Goal: Contribute content: Add original content to the website for others to see

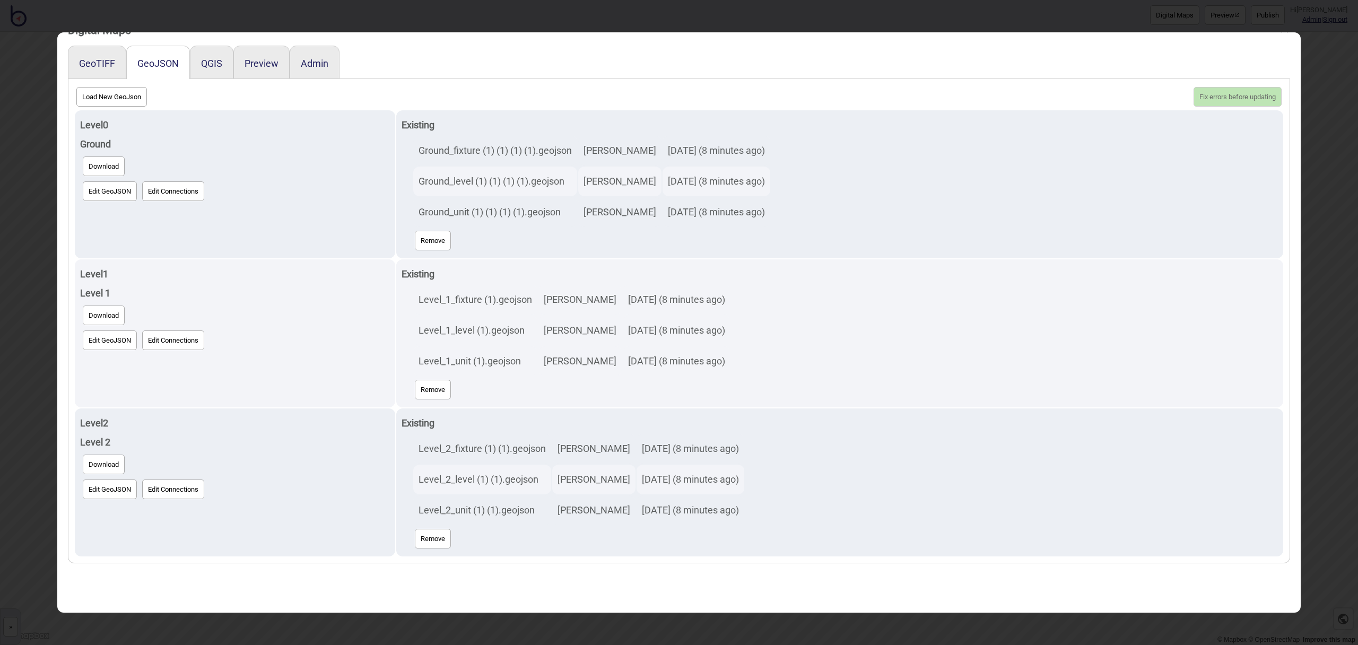
scroll to position [29, 0]
click at [141, 94] on button "Load New GeoJson" at bounding box center [111, 95] width 71 height 20
click input "file" at bounding box center [0, 0] width 0 height 0
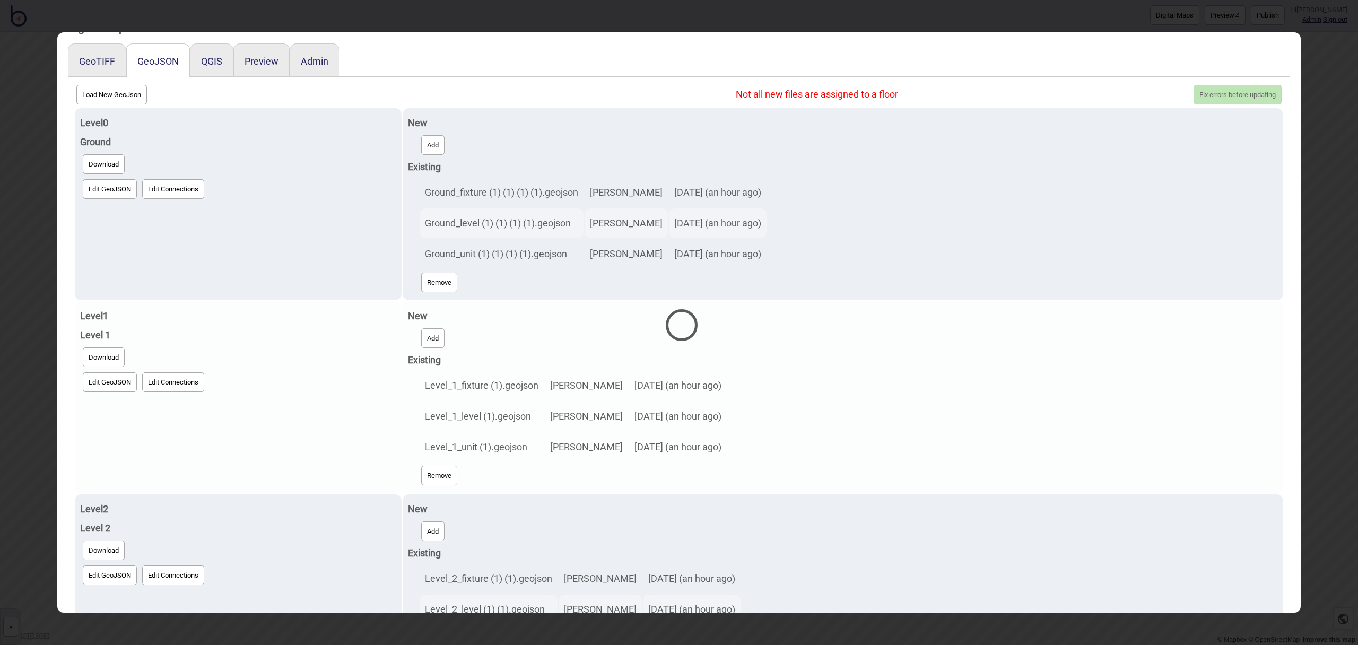
select select "Ground_level (1) (1) (1) (1).geojson"
select select "Ground_unit (1) (1) (1) (1).geojson"
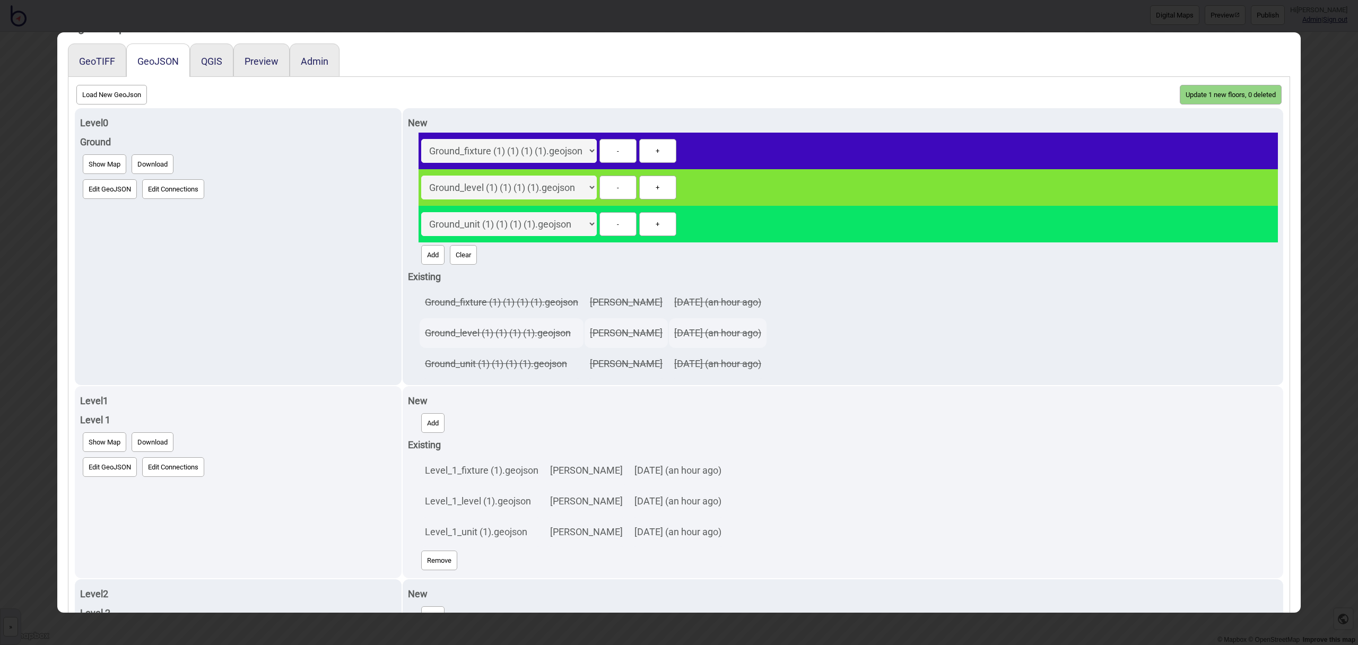
click at [1218, 101] on button "Update 1 new floors, 0 deleted" at bounding box center [1231, 95] width 102 height 20
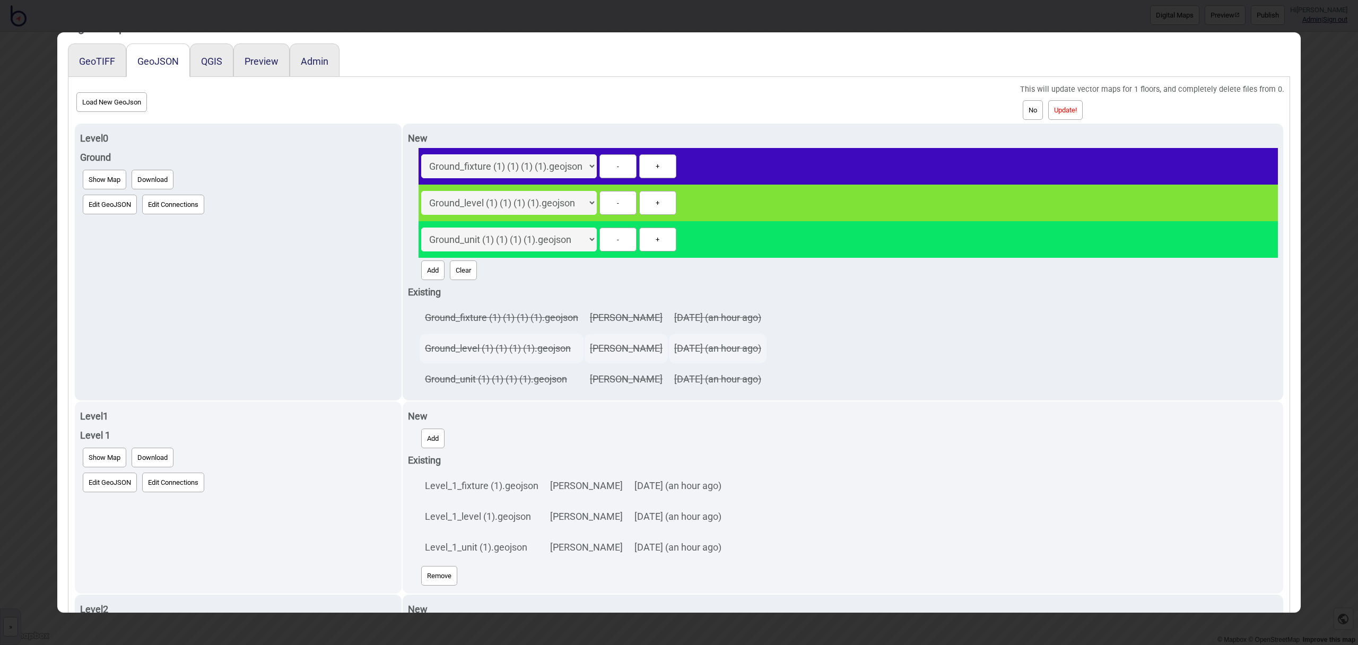
click at [1075, 109] on button "Update!" at bounding box center [1065, 110] width 34 height 20
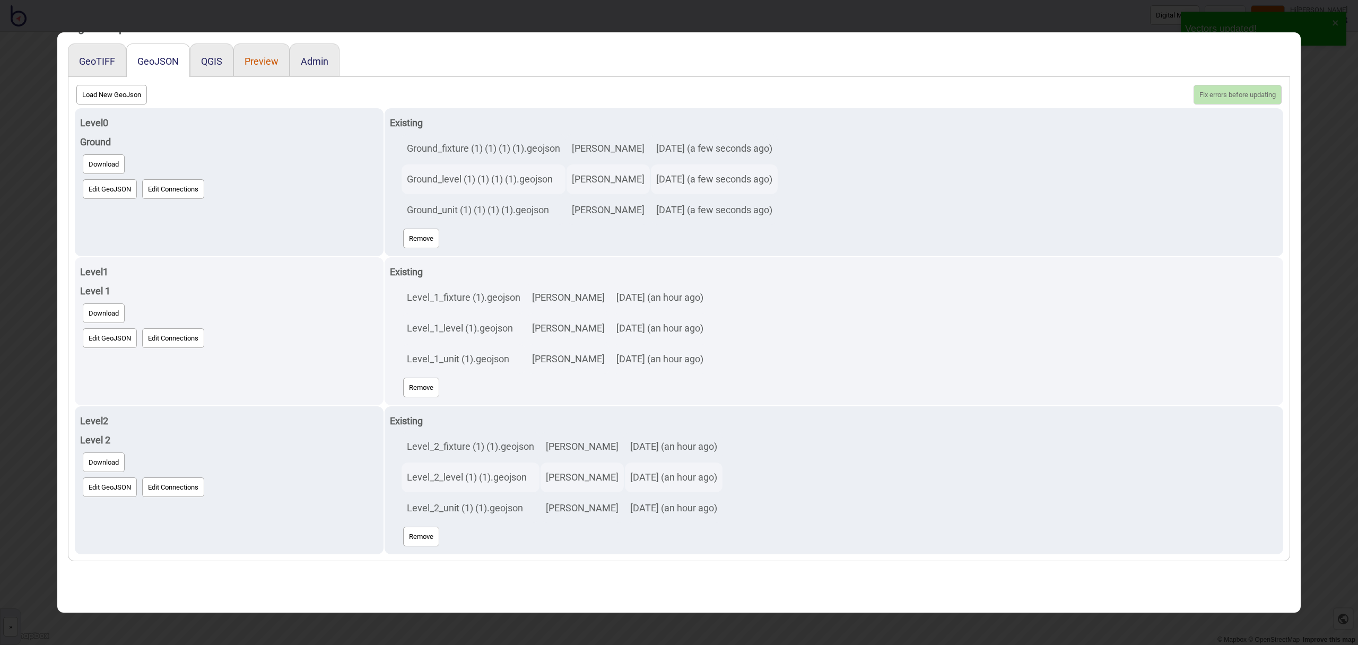
click at [269, 59] on button "Preview" at bounding box center [262, 61] width 34 height 11
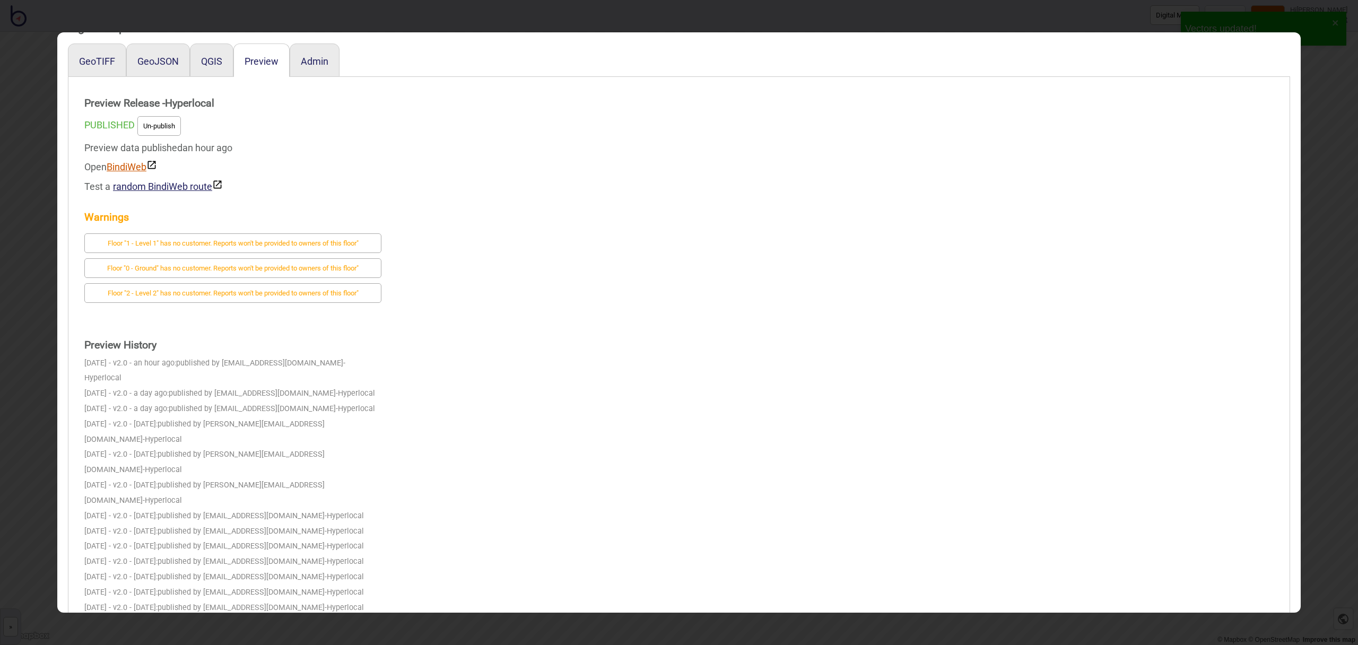
click at [118, 169] on link "BindiWeb" at bounding box center [132, 166] width 50 height 11
click at [168, 66] on button "GeoJSON" at bounding box center [157, 61] width 41 height 11
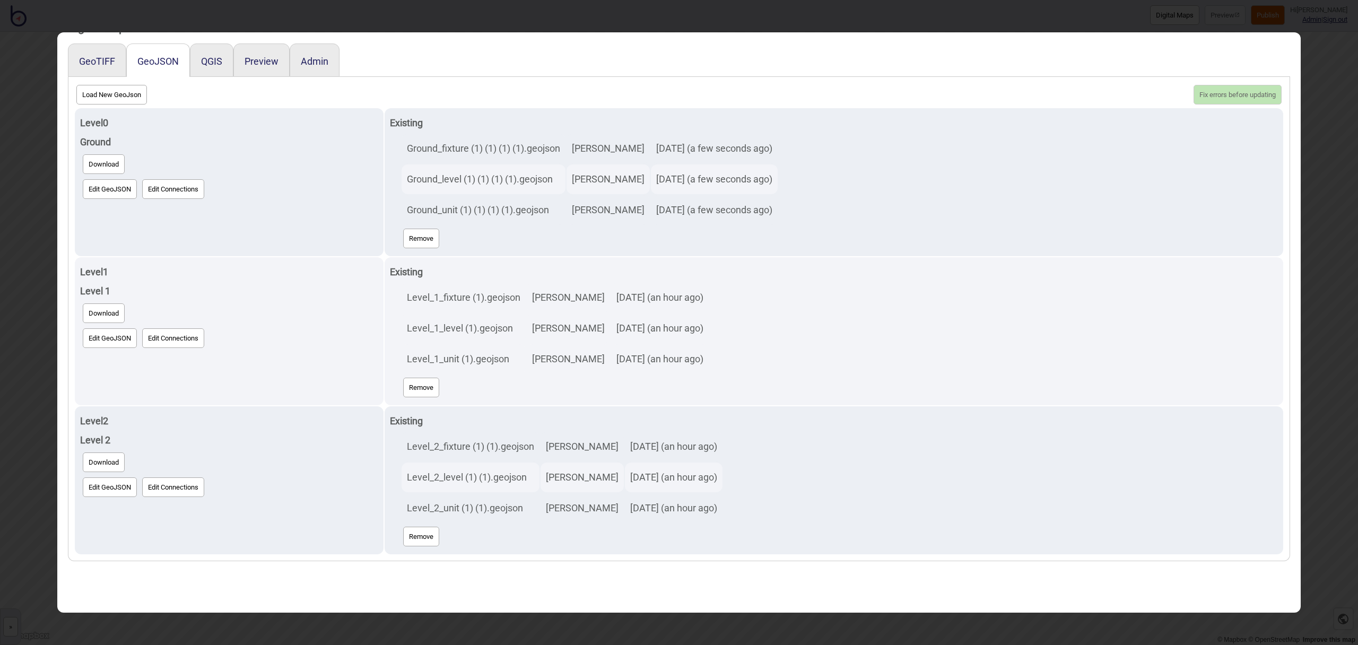
click at [111, 97] on button "Load New GeoJson" at bounding box center [111, 95] width 71 height 20
click input "file" at bounding box center [0, 0] width 0 height 0
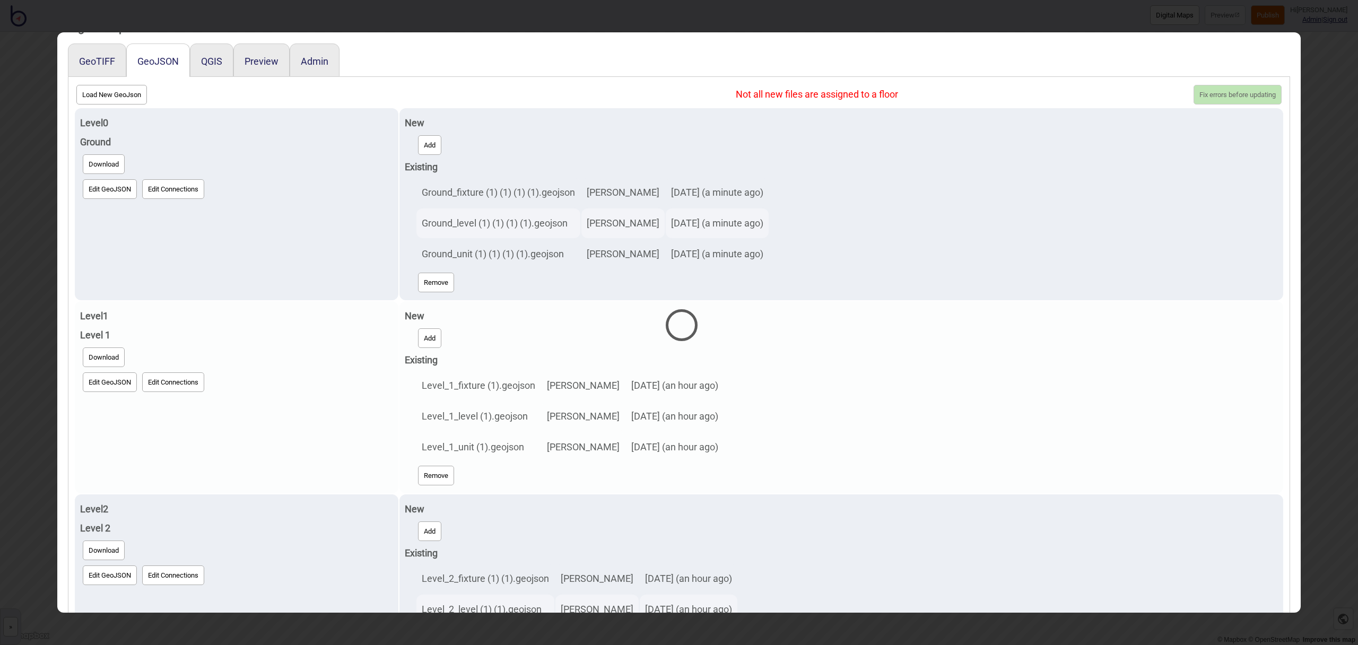
select select "Ground_level (1) (1) (1) (1).geojson"
select select "Ground_unit (1) (1) (1) (1).geojson"
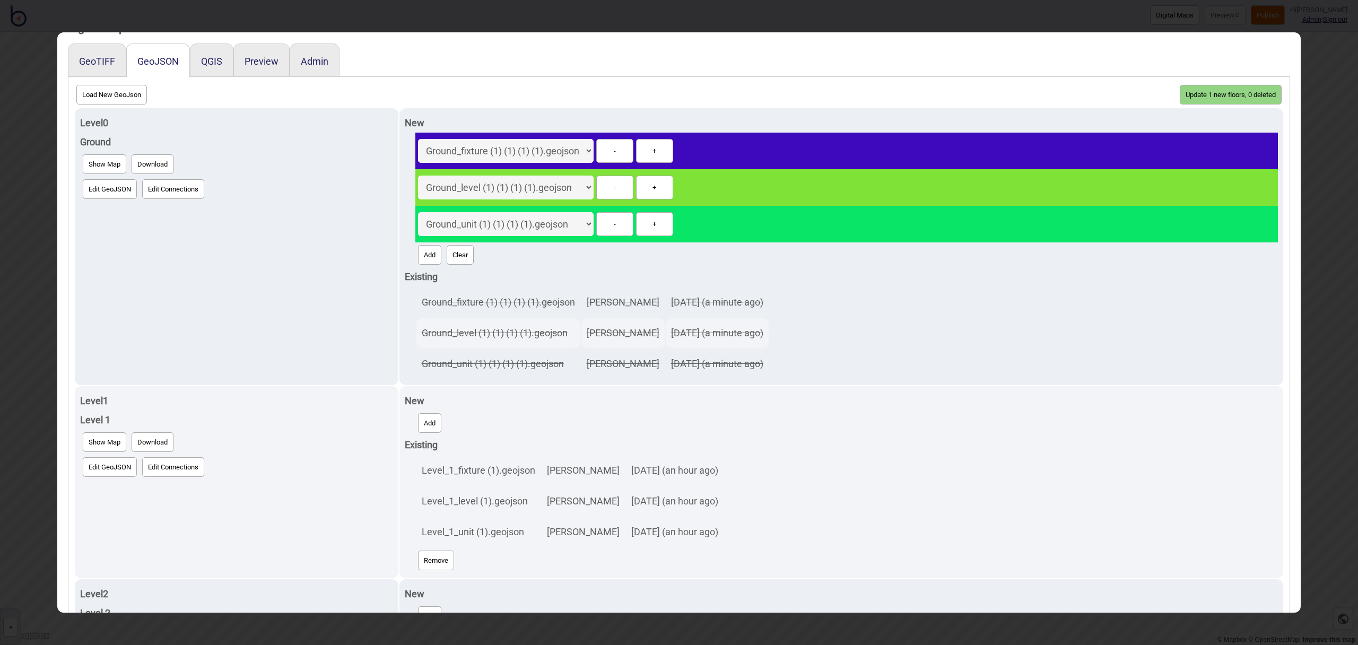
click at [1234, 93] on button "Update 1 new floors, 0 deleted" at bounding box center [1231, 95] width 102 height 20
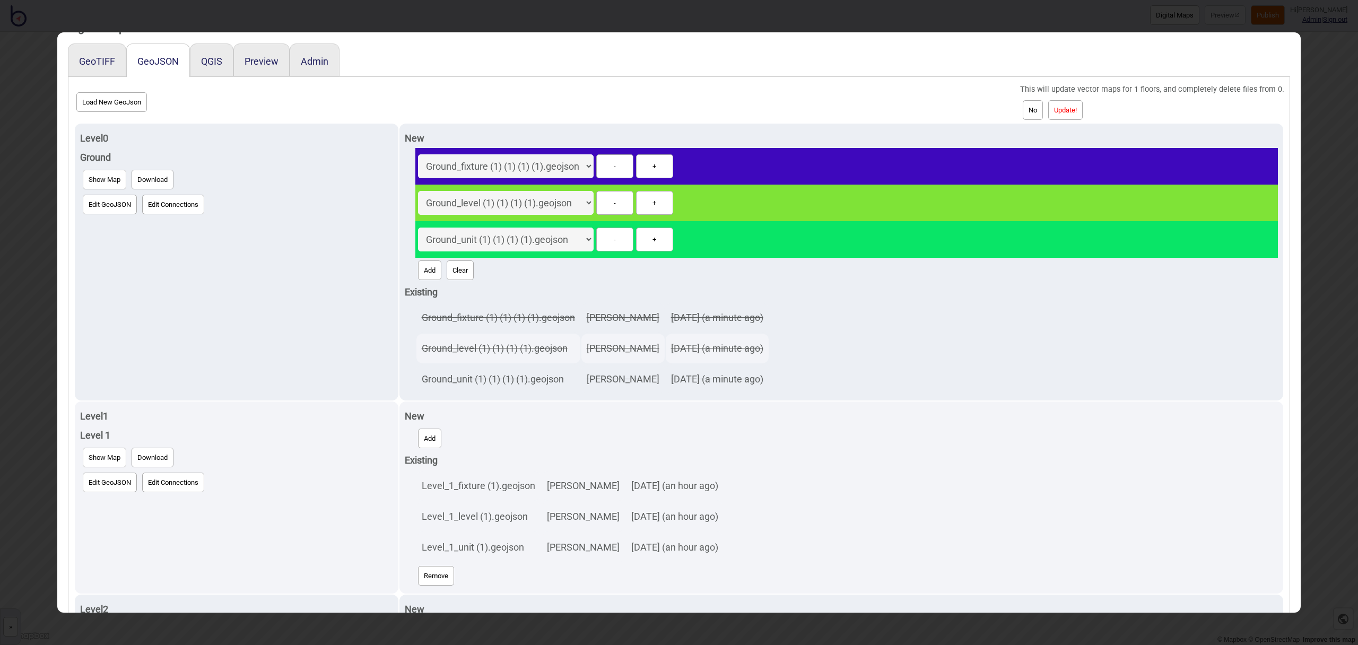
click at [1083, 105] on button "Update!" at bounding box center [1065, 110] width 34 height 20
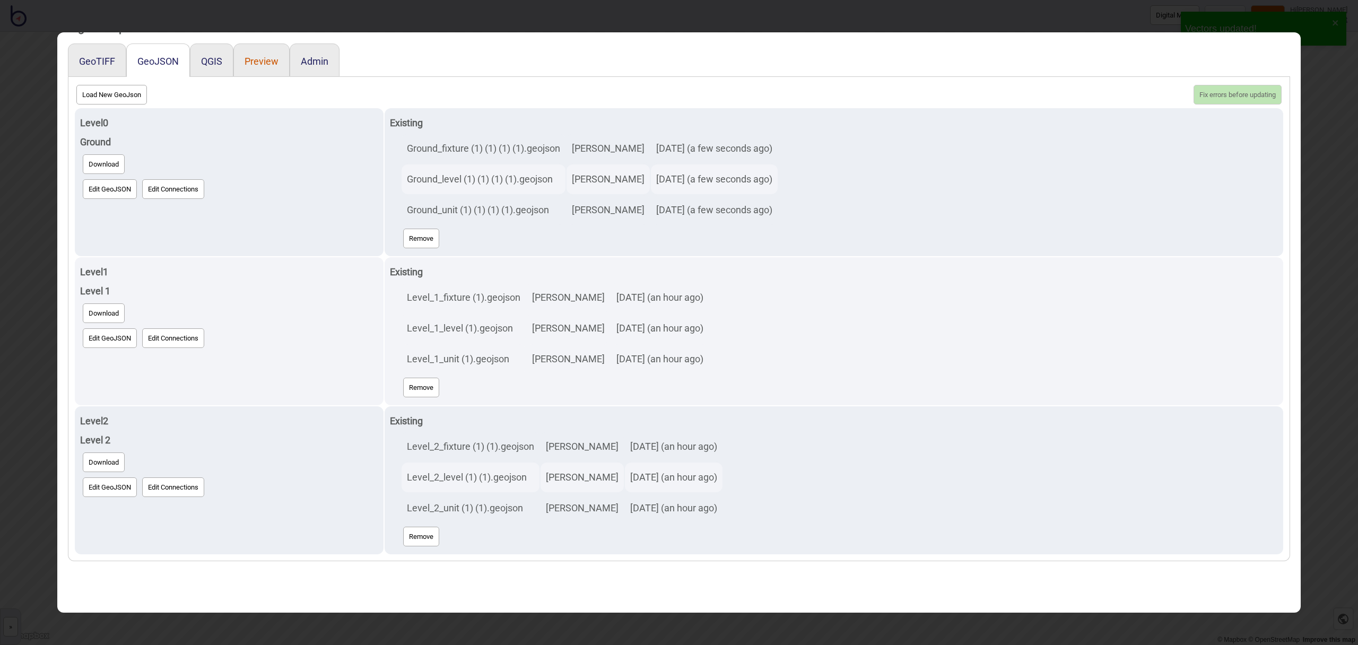
click at [260, 63] on button "Preview" at bounding box center [262, 61] width 34 height 11
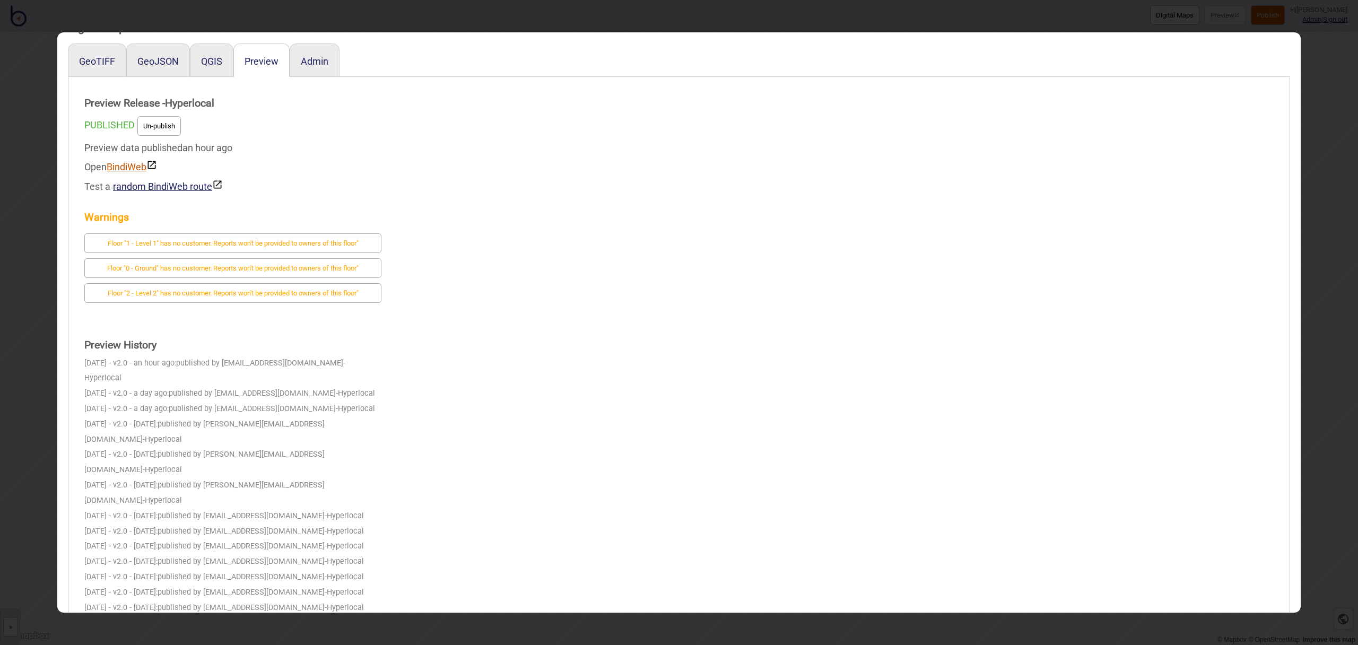
click at [134, 169] on link "BindiWeb" at bounding box center [132, 166] width 50 height 11
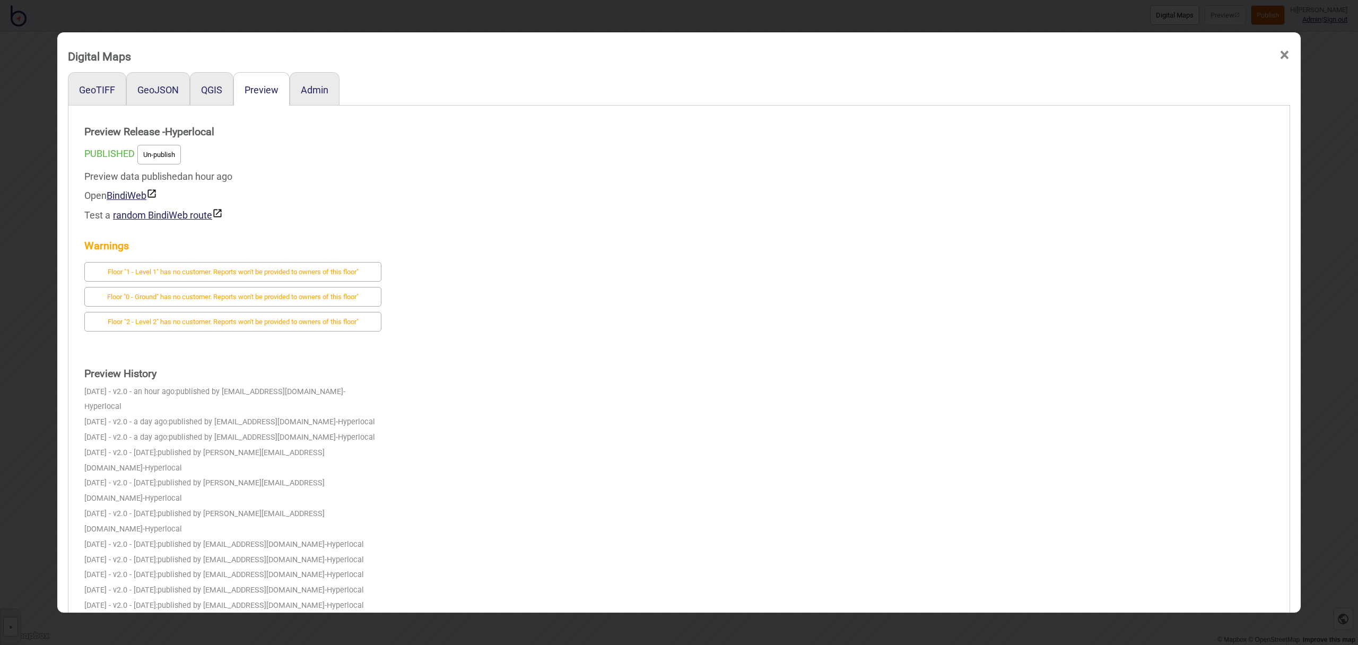
click at [1283, 54] on span "×" at bounding box center [1284, 55] width 11 height 35
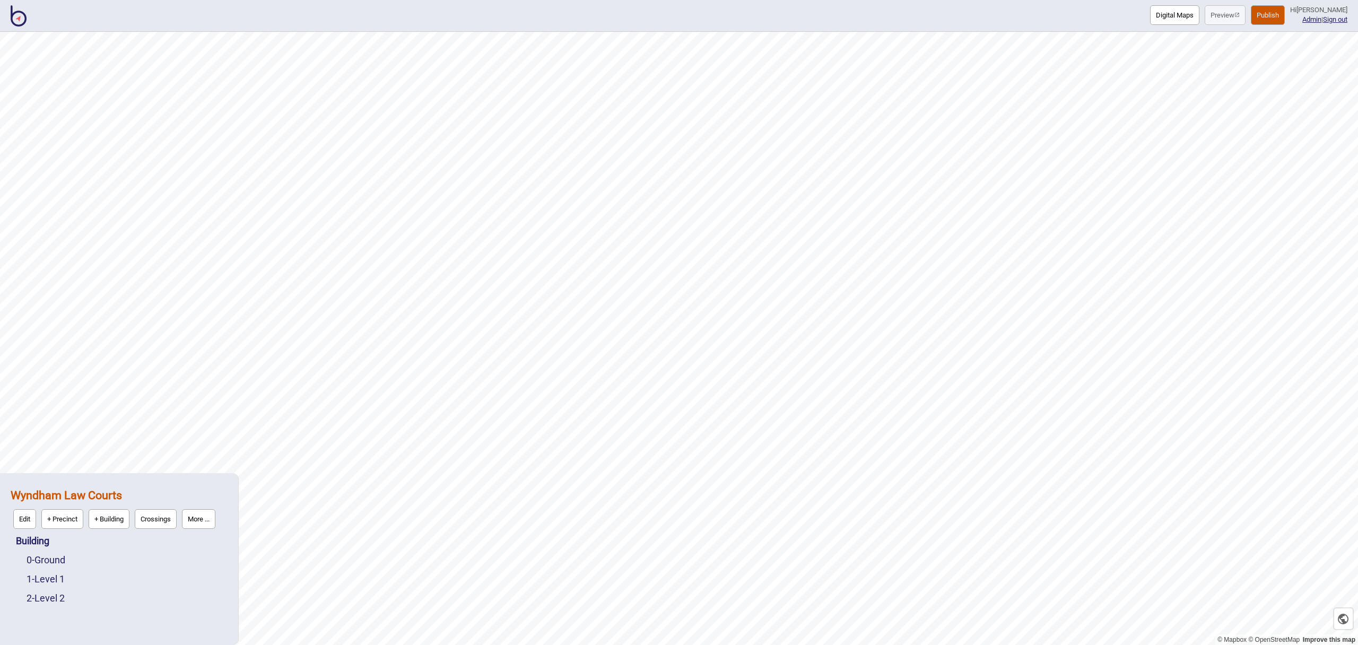
click at [1276, 19] on button "Publish" at bounding box center [1268, 15] width 34 height 20
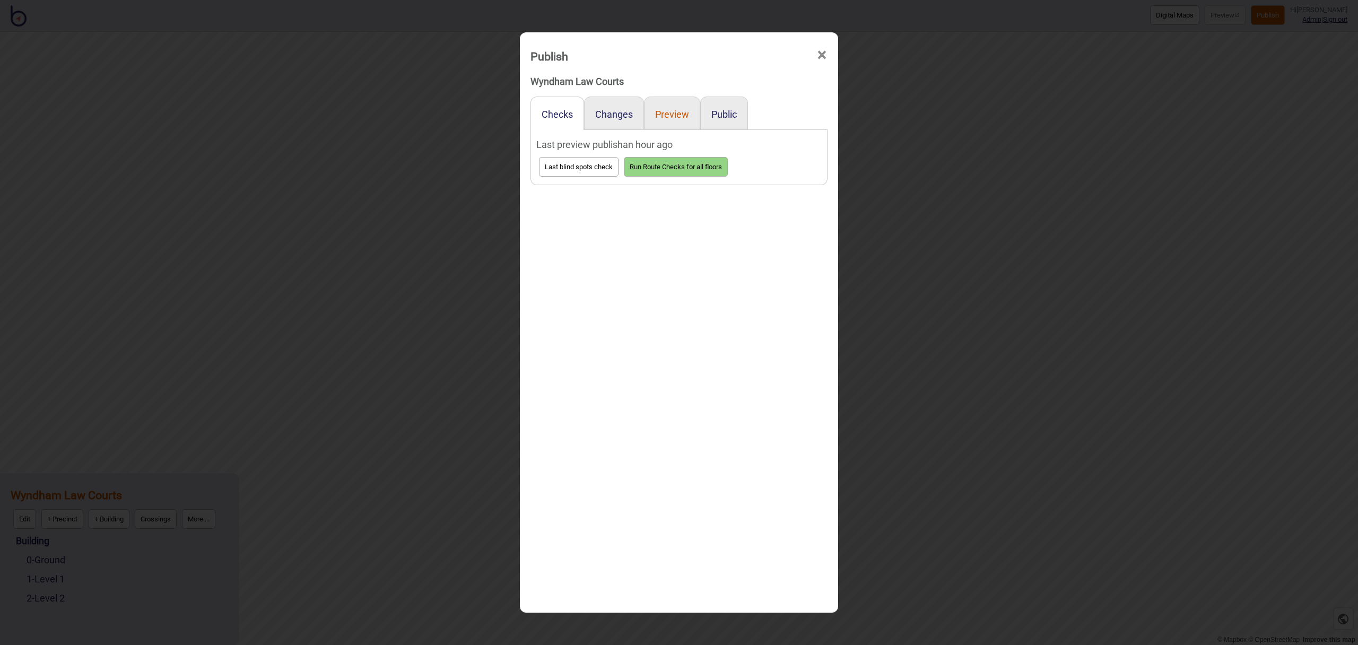
click at [668, 118] on button "Preview" at bounding box center [672, 114] width 34 height 11
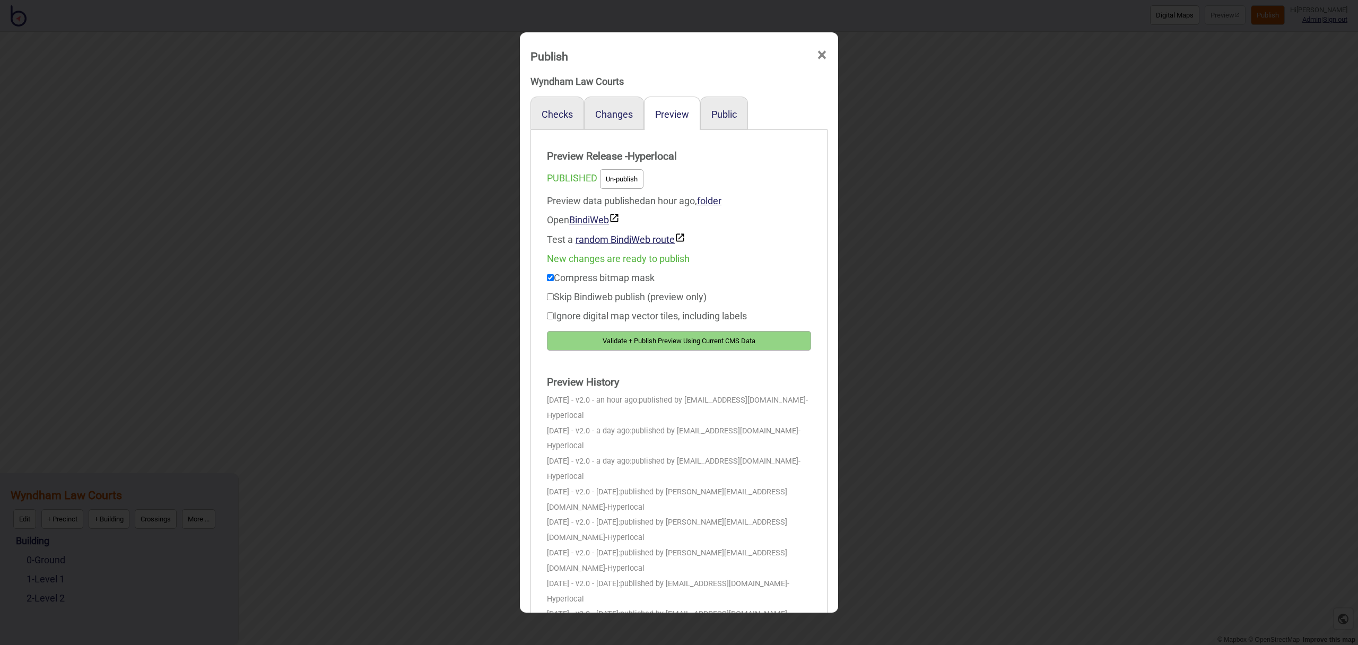
click at [702, 338] on button "Validate + Publish Preview Using Current CMS Data" at bounding box center [679, 341] width 264 height 20
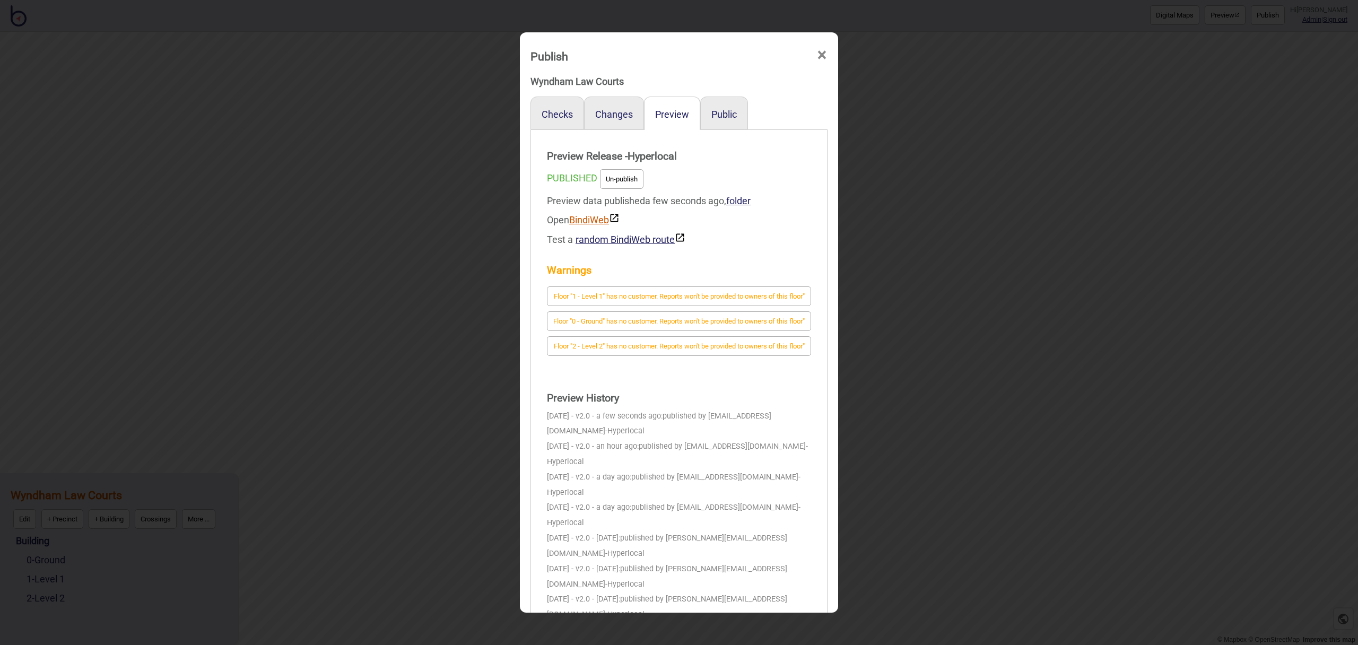
click at [582, 219] on link "BindiWeb" at bounding box center [594, 219] width 50 height 11
click at [821, 55] on span "×" at bounding box center [821, 55] width 11 height 35
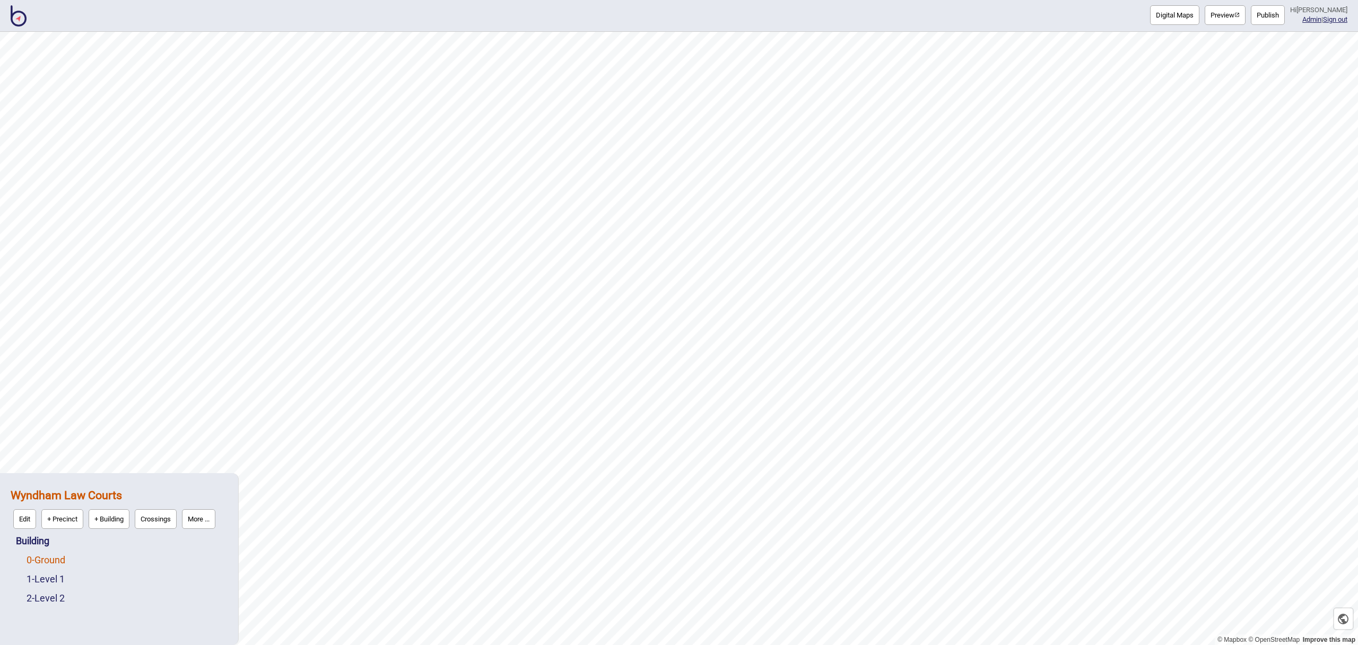
click at [63, 557] on link "0 - Ground" at bounding box center [46, 559] width 39 height 11
click at [24, 19] on img at bounding box center [19, 15] width 16 height 21
